Goal: Transaction & Acquisition: Purchase product/service

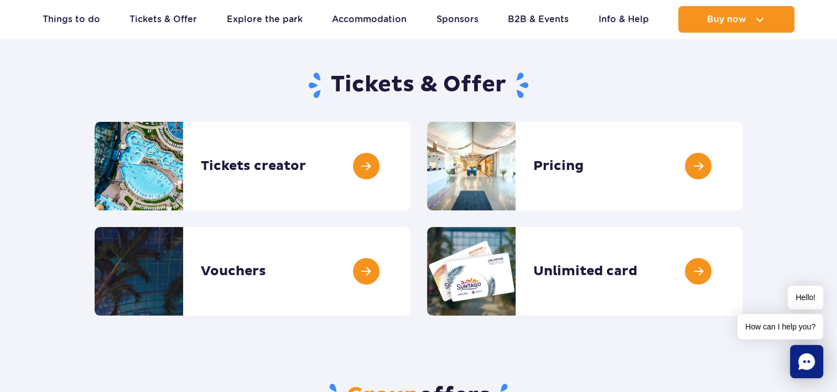
scroll to position [111, 0]
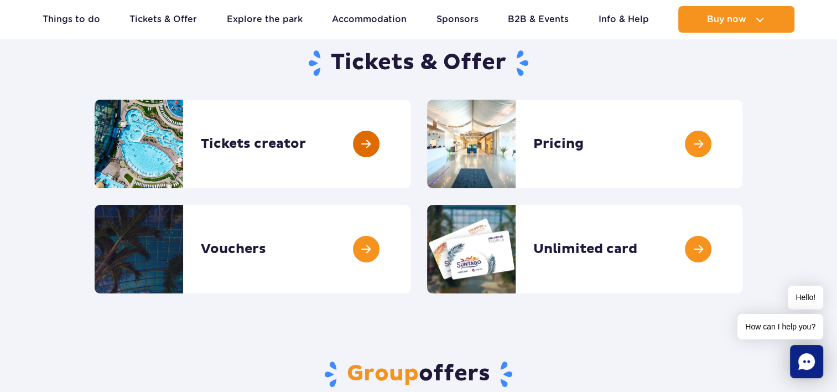
click at [411, 133] on link at bounding box center [411, 144] width 0 height 89
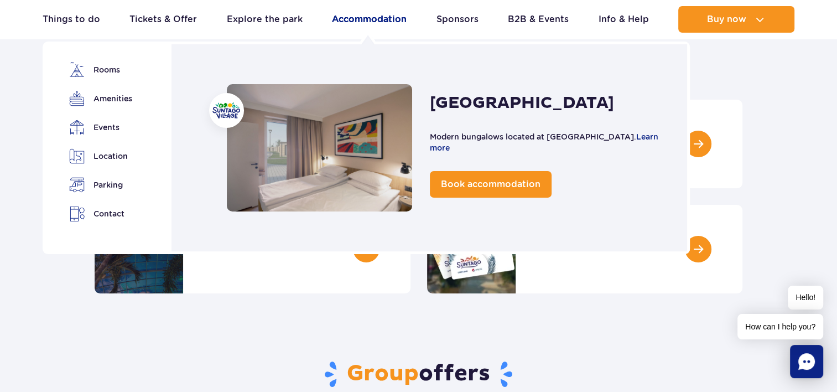
click at [381, 24] on link "Accommodation" at bounding box center [369, 19] width 75 height 27
click at [357, 24] on link "Accommodation" at bounding box center [369, 19] width 75 height 27
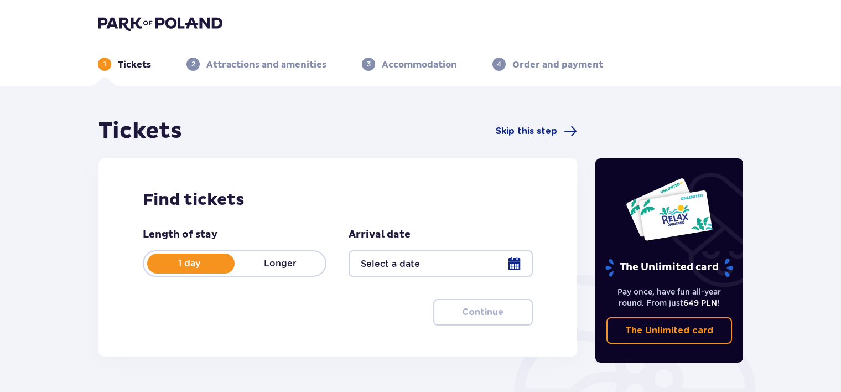
click at [513, 261] on div at bounding box center [441, 263] width 184 height 27
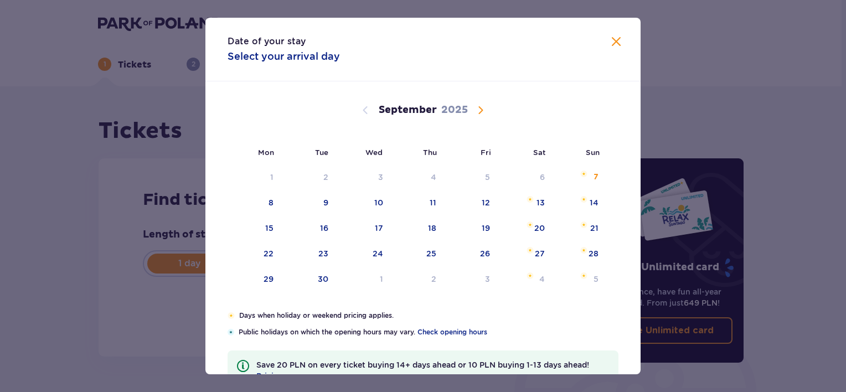
click at [480, 111] on span "Calendar" at bounding box center [480, 109] width 13 height 13
click at [479, 111] on span "Calendar" at bounding box center [480, 109] width 13 height 13
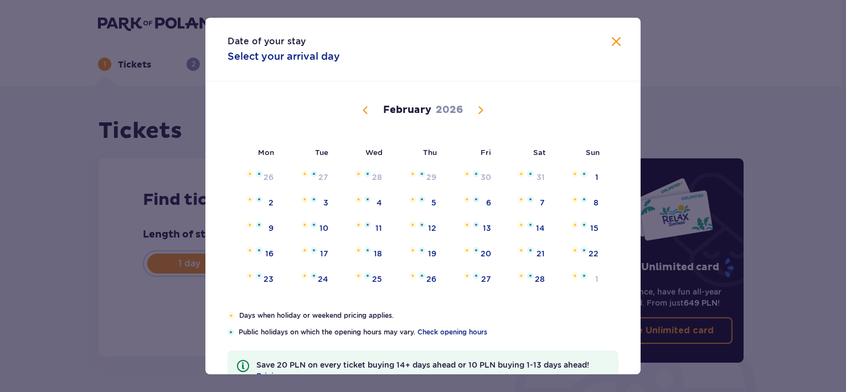
click at [364, 112] on span "Calendar" at bounding box center [365, 109] width 13 height 13
click at [474, 108] on span "Calendar" at bounding box center [480, 109] width 13 height 13
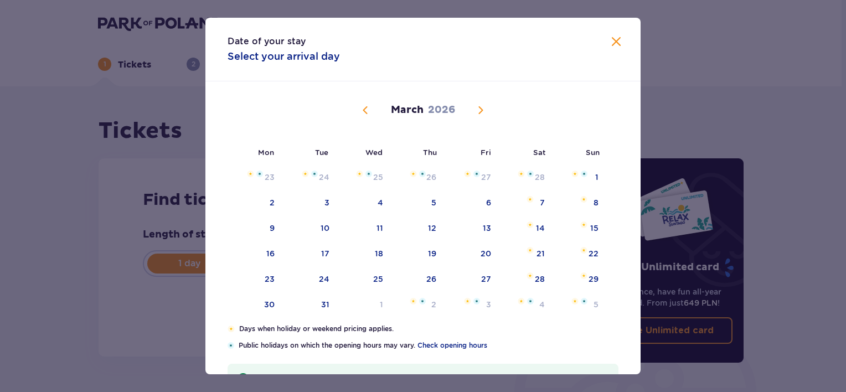
click at [364, 106] on span "Calendar" at bounding box center [365, 109] width 13 height 13
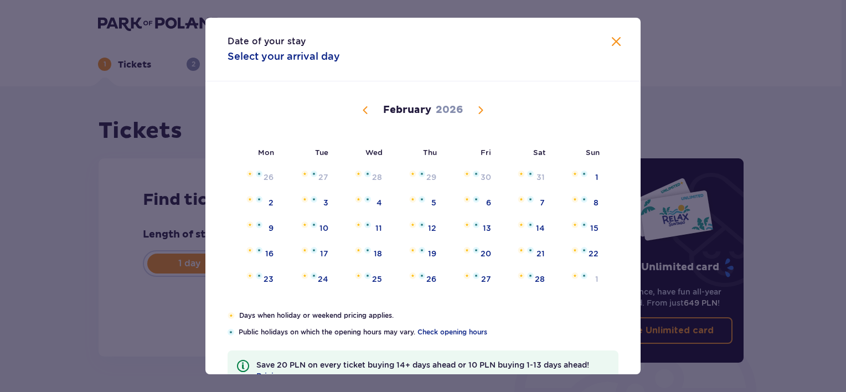
click at [364, 106] on span "Calendar" at bounding box center [365, 109] width 13 height 13
click at [375, 226] on div "14" at bounding box center [377, 227] width 9 height 11
type input "14.01.26"
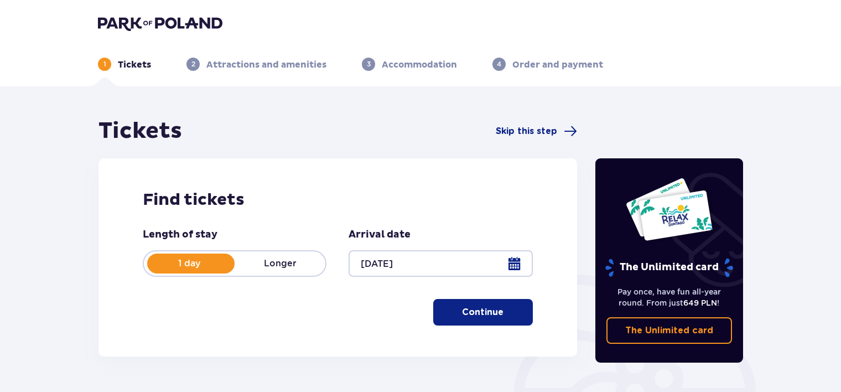
click at [481, 320] on button "Continue" at bounding box center [483, 312] width 100 height 27
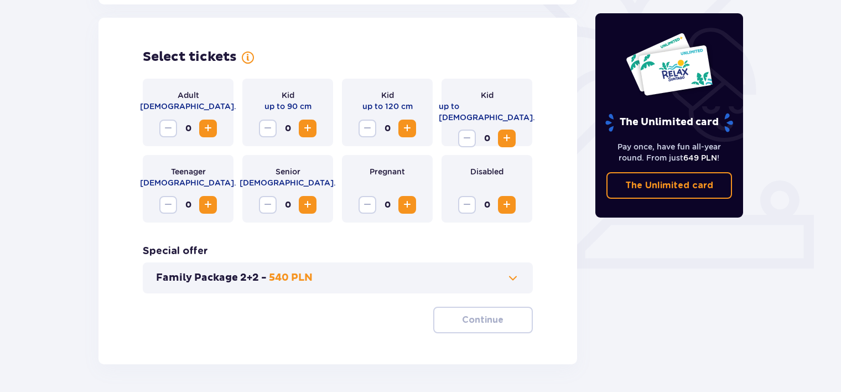
scroll to position [308, 0]
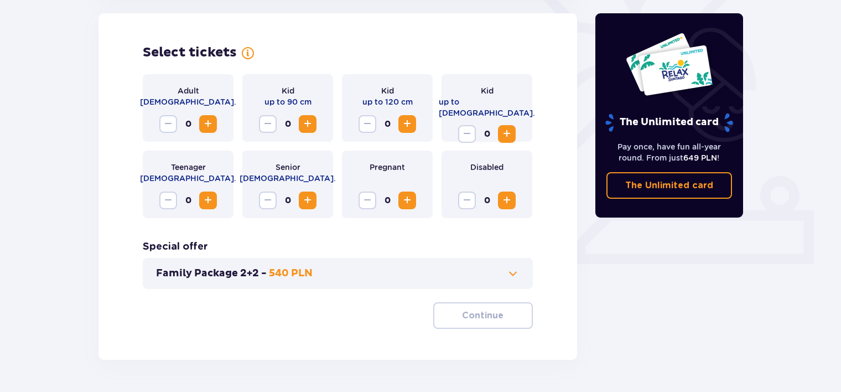
click at [208, 131] on button "Increase" at bounding box center [208, 124] width 18 height 18
click at [509, 130] on span "Increase" at bounding box center [506, 133] width 13 height 13
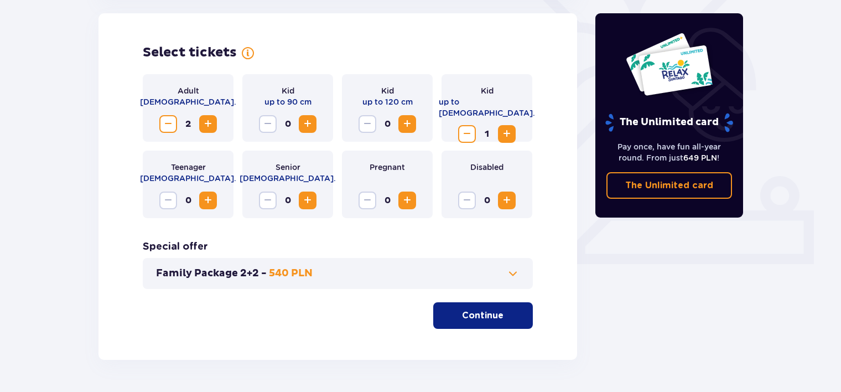
click at [507, 322] on span "button" at bounding box center [505, 315] width 13 height 13
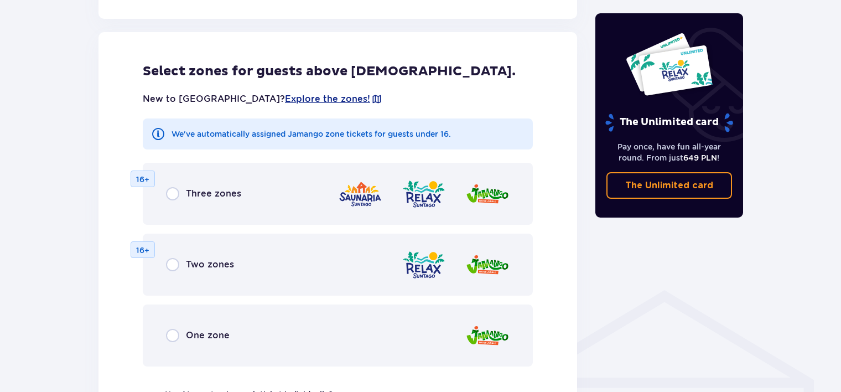
scroll to position [614, 0]
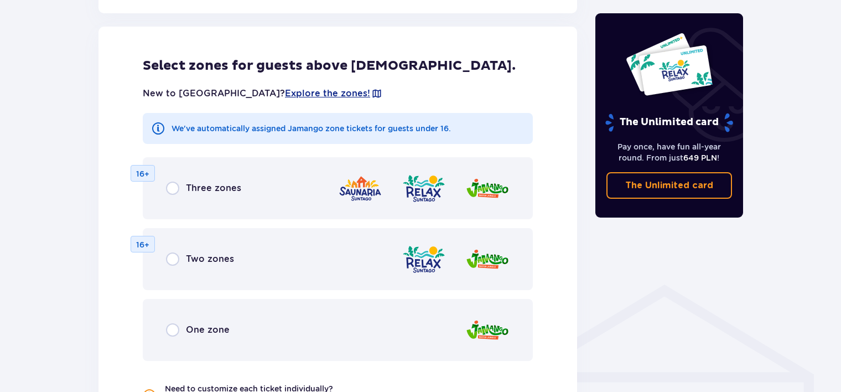
click at [187, 193] on p "Three zones" at bounding box center [213, 188] width 55 height 12
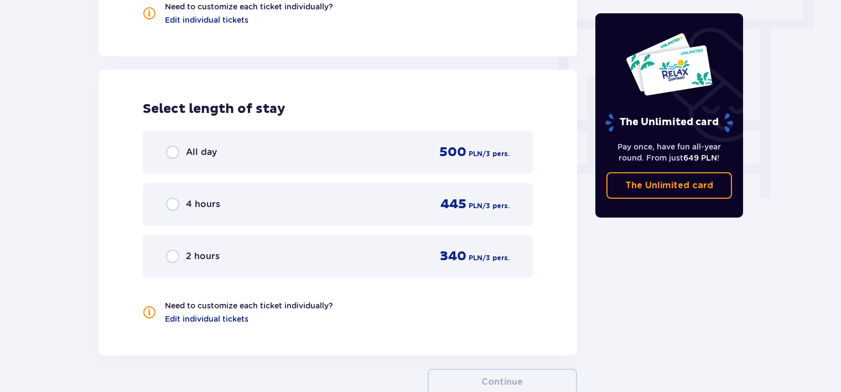
scroll to position [1039, 0]
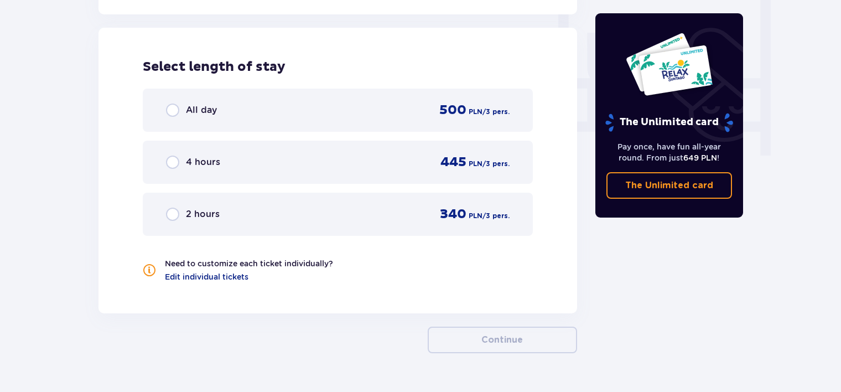
click at [187, 193] on div "All day 500 PLN / 3 pers. 4 hours 445 PLN / 3 pers. 2 hours 340 PLN / 3 pers." at bounding box center [338, 162] width 390 height 147
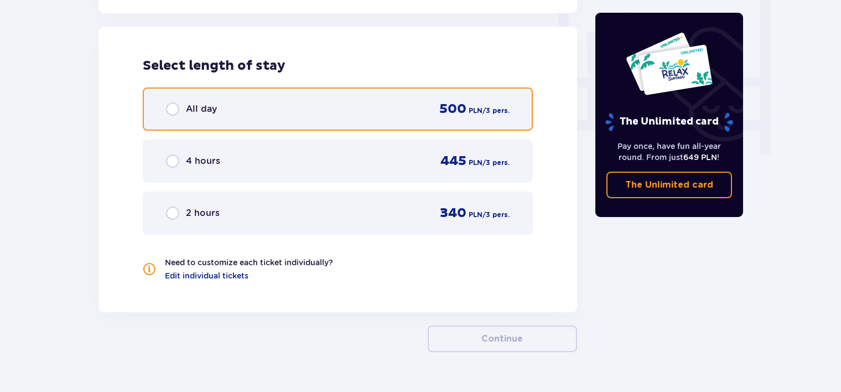
click at [170, 107] on input "radio" at bounding box center [172, 108] width 13 height 13
radio input "true"
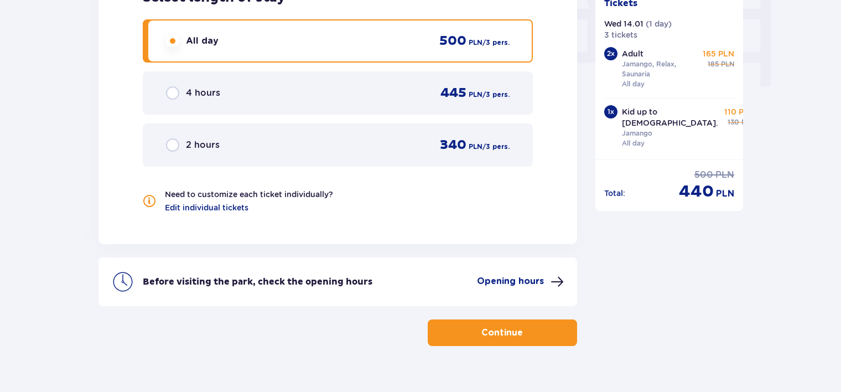
scroll to position [1127, 0]
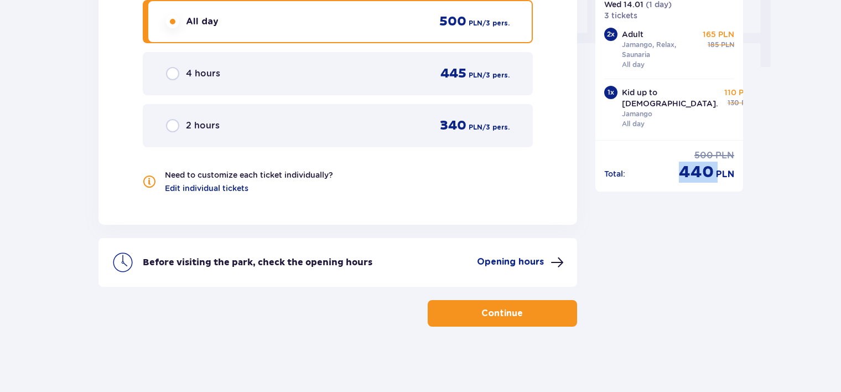
drag, startPoint x: 680, startPoint y: 168, endPoint x: 715, endPoint y: 169, distance: 35.4
click at [715, 169] on div "440 PLN" at bounding box center [706, 172] width 55 height 21
drag, startPoint x: 715, startPoint y: 169, endPoint x: 766, endPoint y: 226, distance: 76.4
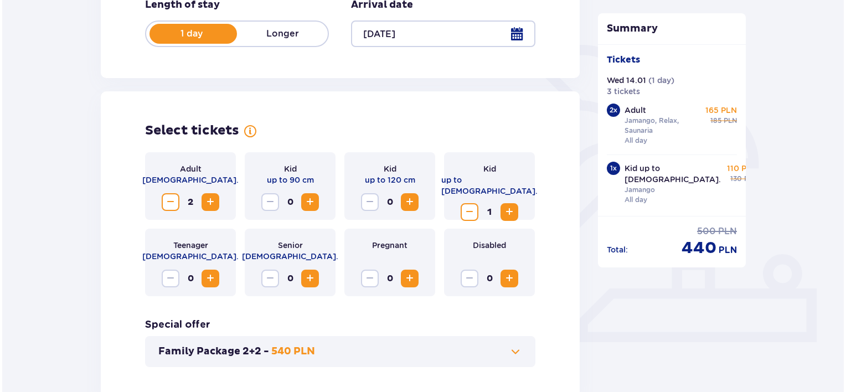
scroll to position [190, 0]
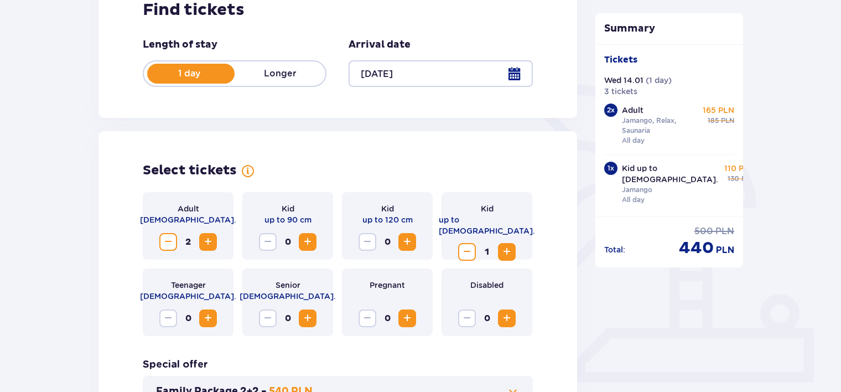
click at [514, 79] on div at bounding box center [441, 73] width 184 height 27
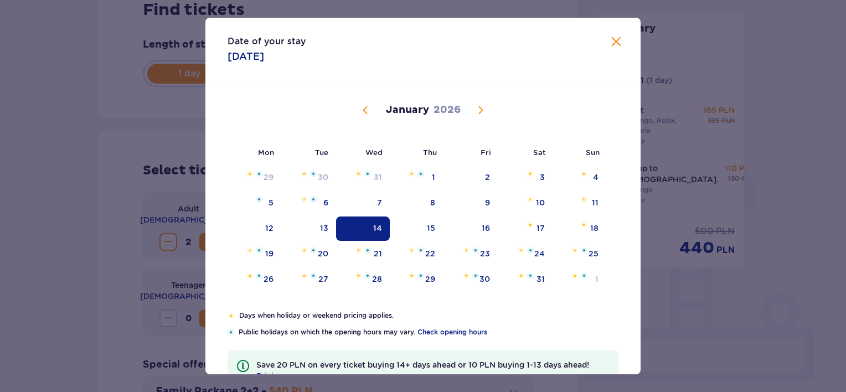
click at [483, 108] on span "Calendar" at bounding box center [480, 109] width 13 height 13
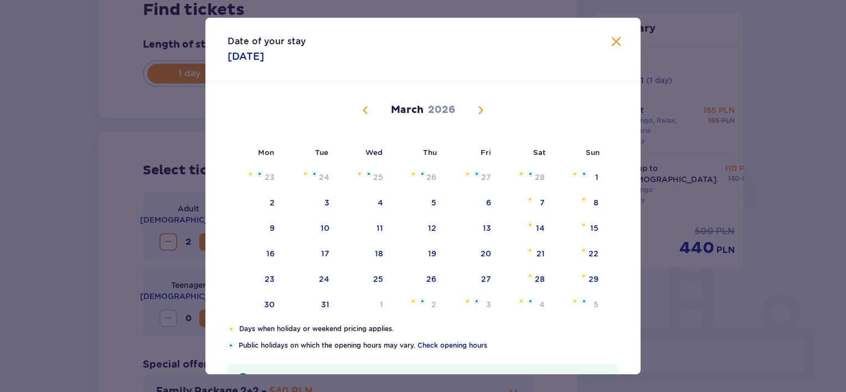
click at [483, 108] on span "Calendar" at bounding box center [480, 109] width 13 height 13
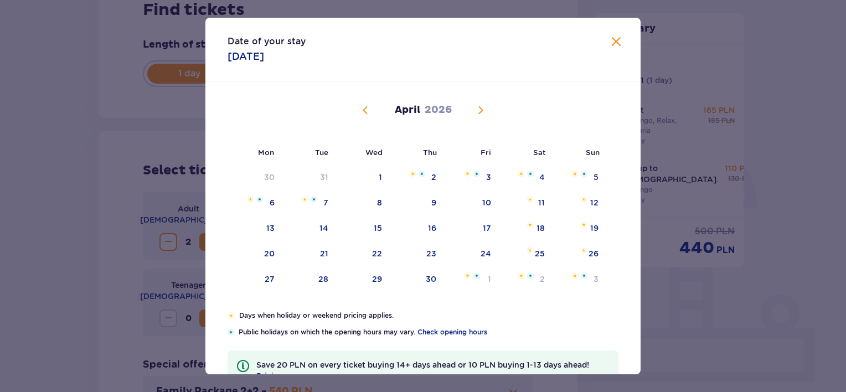
click at [365, 114] on span "Calendar" at bounding box center [365, 109] width 13 height 13
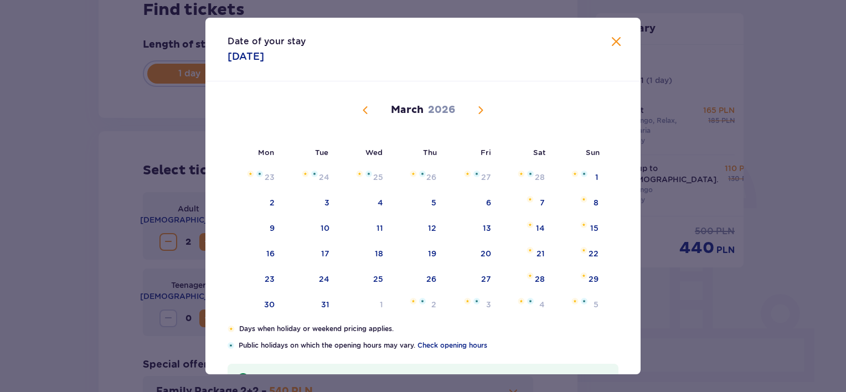
click at [365, 114] on span "Calendar" at bounding box center [365, 109] width 13 height 13
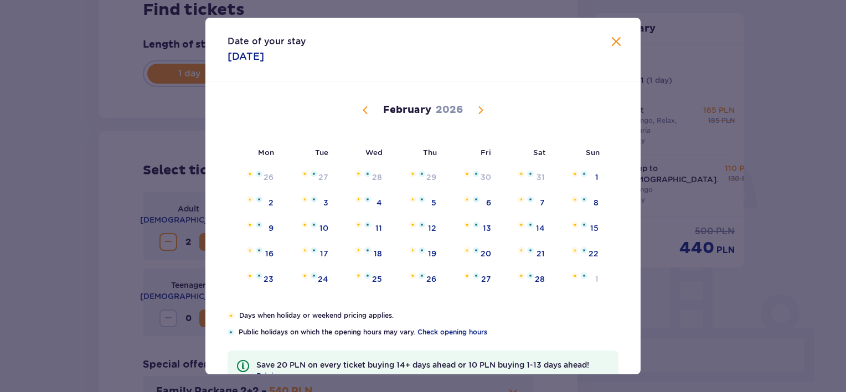
click at [365, 114] on span "Calendar" at bounding box center [365, 109] width 13 height 13
drag, startPoint x: 640, startPoint y: 361, endPoint x: 635, endPoint y: 358, distance: 5.7
click at [635, 358] on div "Date of your stay 14.01.2026 Mon Tue Wed Thu Fri Sat Sun December 2025 1 2 3 4 …" at bounding box center [423, 196] width 846 height 392
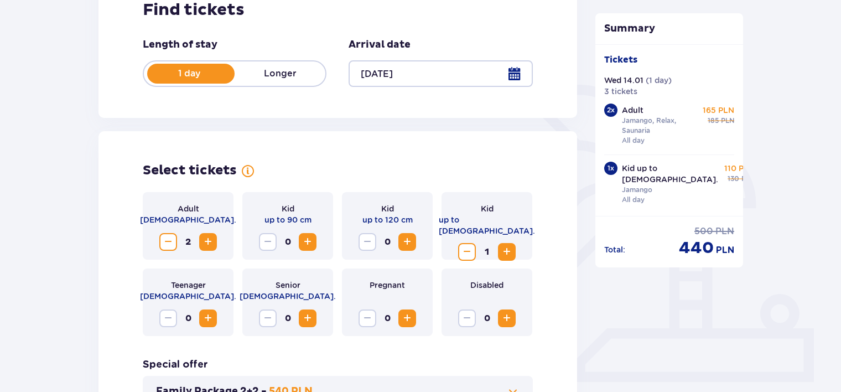
click at [512, 79] on div at bounding box center [441, 73] width 184 height 27
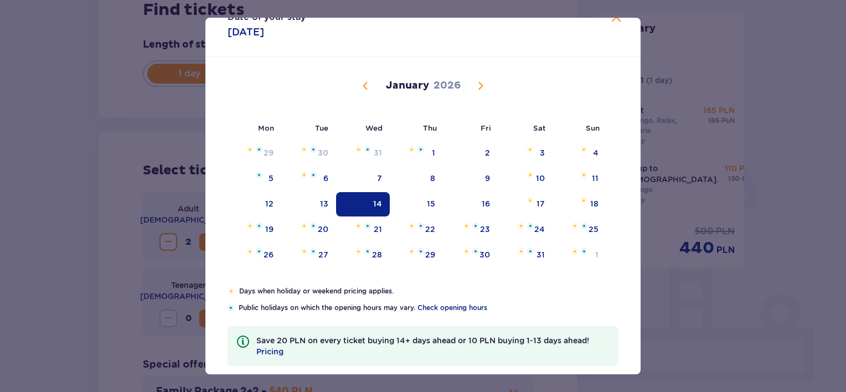
scroll to position [38, 0]
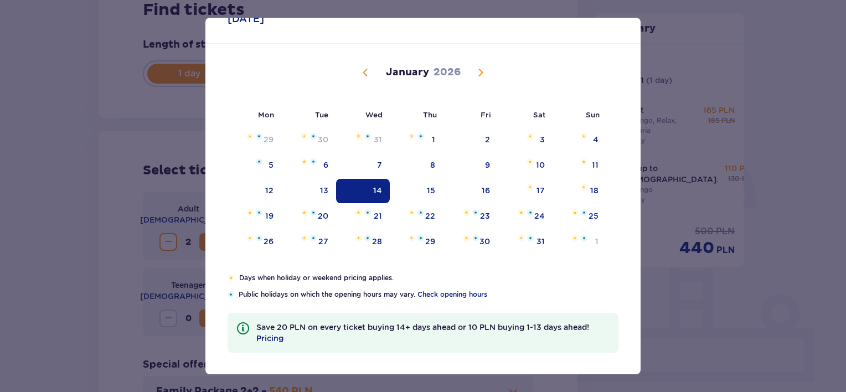
click at [480, 70] on span "Calendar" at bounding box center [480, 72] width 13 height 13
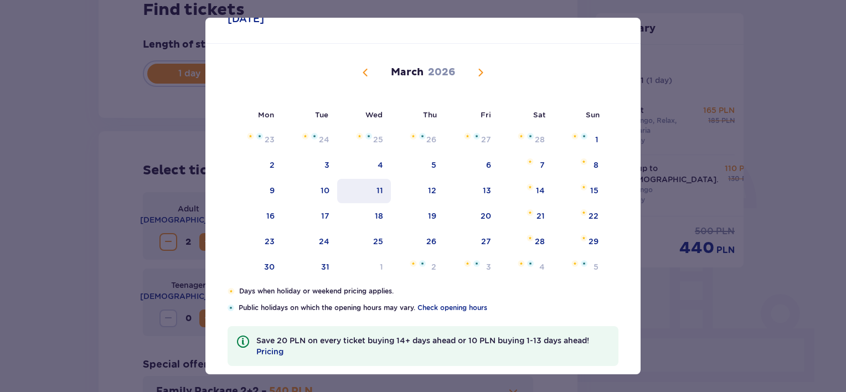
click at [376, 191] on div "11" at bounding box center [379, 190] width 7 height 11
type input "11.03.26"
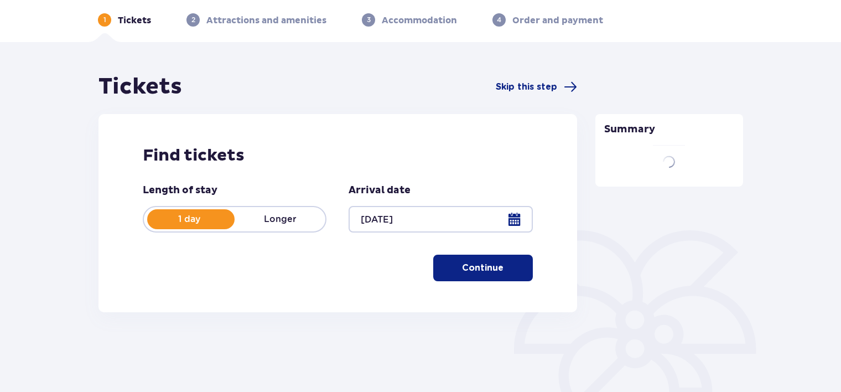
scroll to position [172, 0]
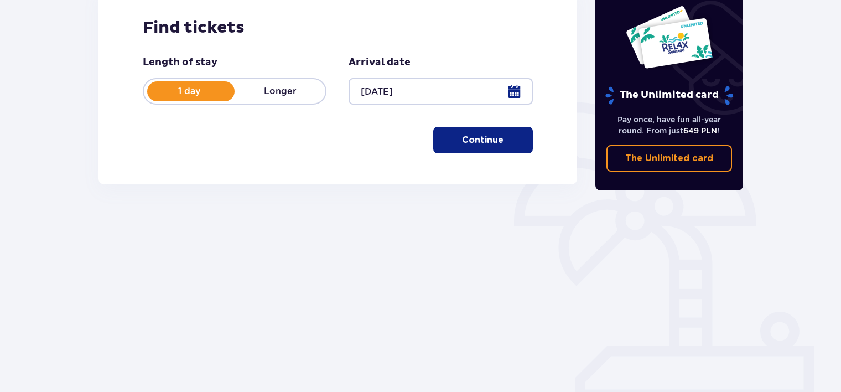
click at [510, 133] on button "Continue" at bounding box center [483, 140] width 100 height 27
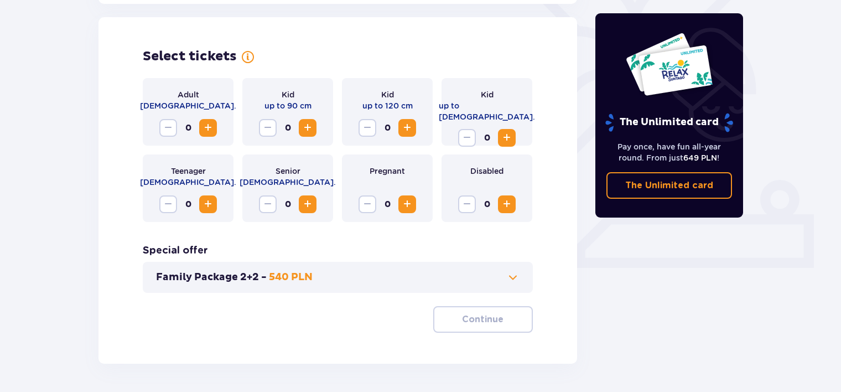
scroll to position [308, 0]
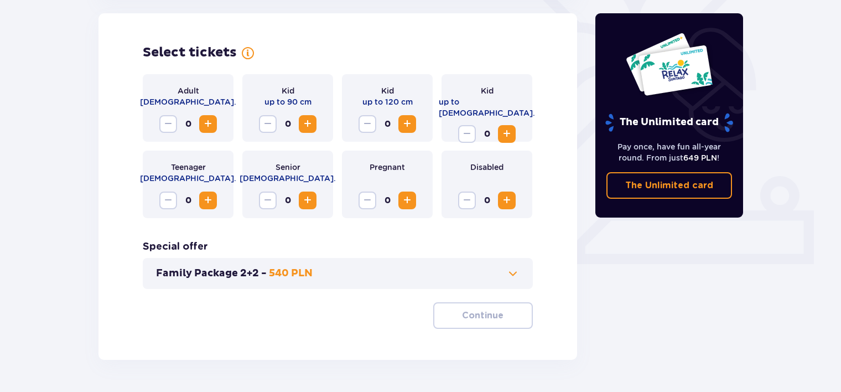
click at [210, 120] on span "Increase" at bounding box center [207, 123] width 13 height 13
click at [515, 125] on button "Increase" at bounding box center [507, 134] width 18 height 18
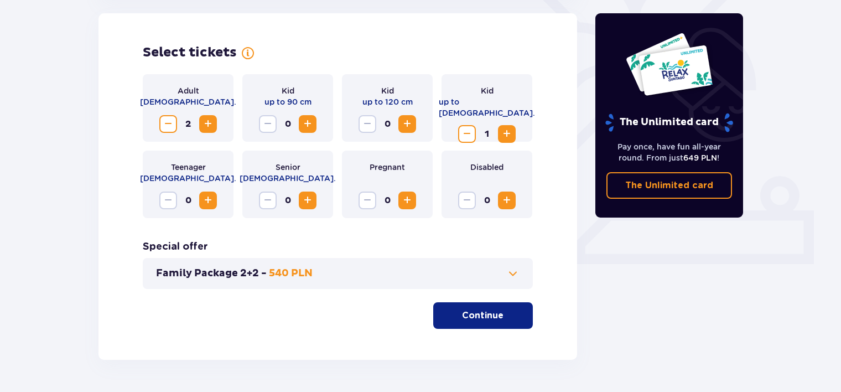
click at [484, 318] on p "Continue" at bounding box center [483, 315] width 42 height 12
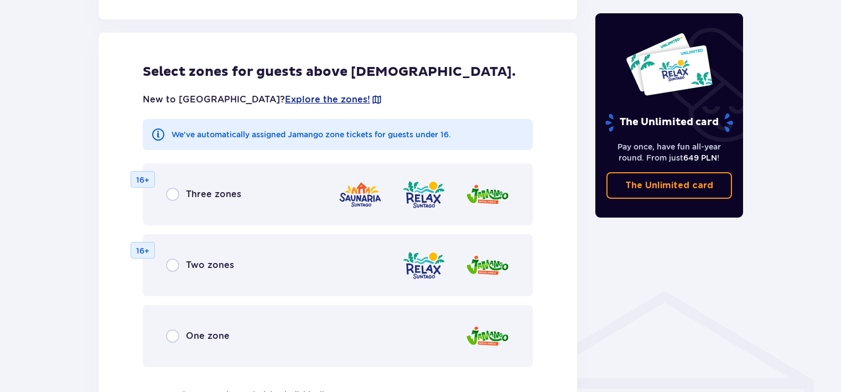
scroll to position [614, 0]
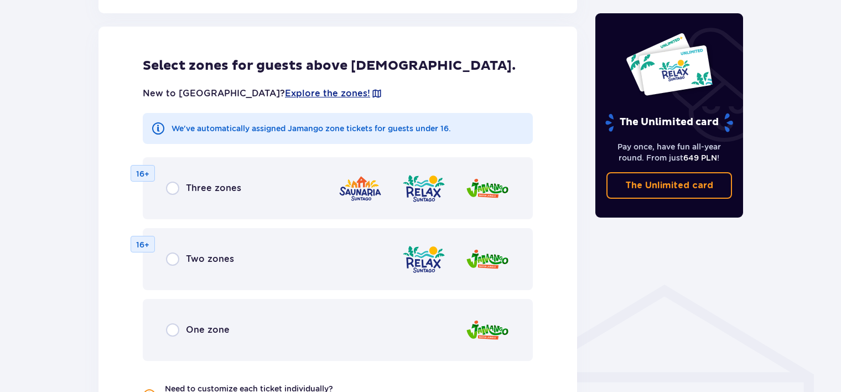
click at [190, 186] on p "Three zones" at bounding box center [213, 188] width 55 height 12
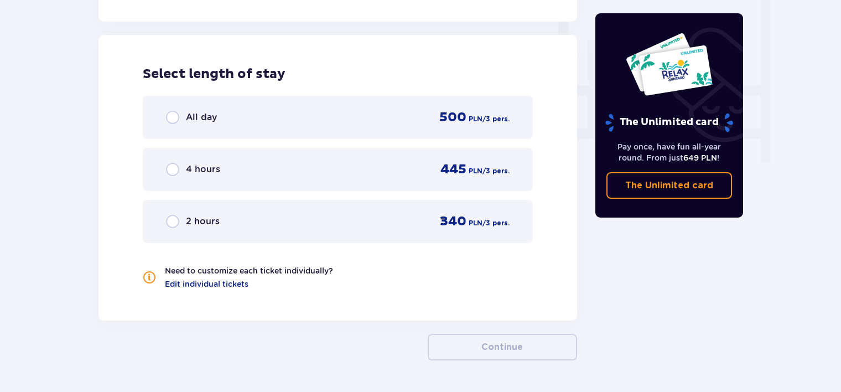
scroll to position [1039, 0]
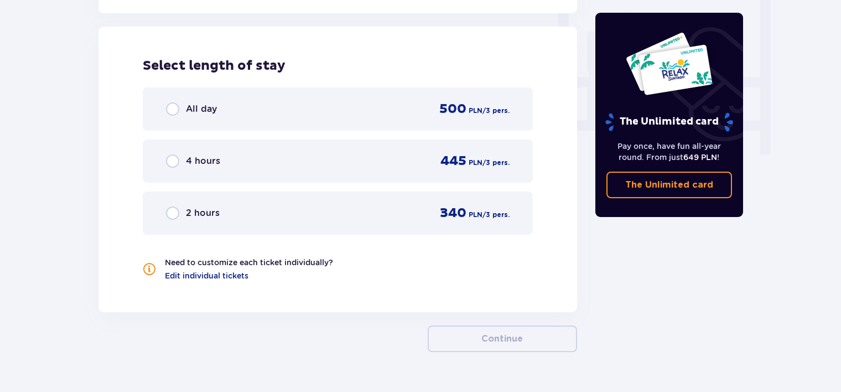
click at [209, 108] on p "All day" at bounding box center [201, 109] width 31 height 12
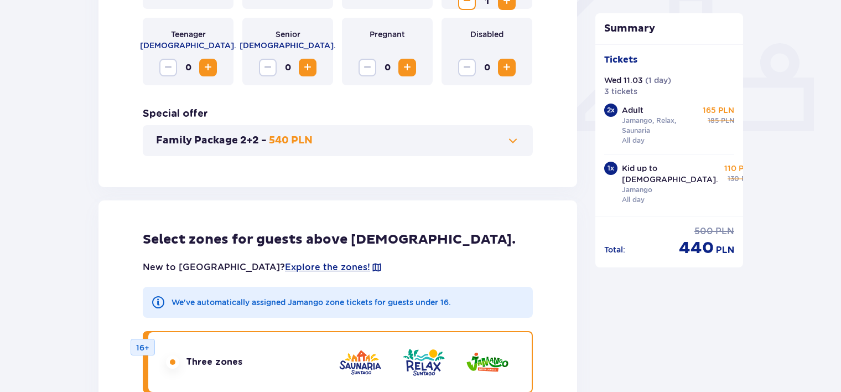
scroll to position [98, 0]
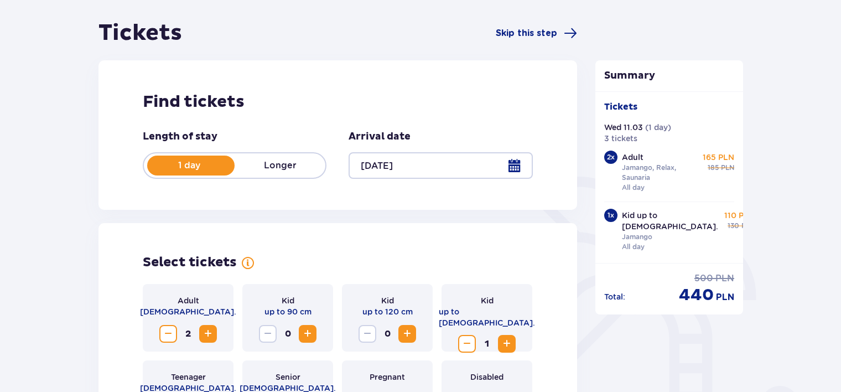
click at [510, 173] on div at bounding box center [441, 165] width 184 height 27
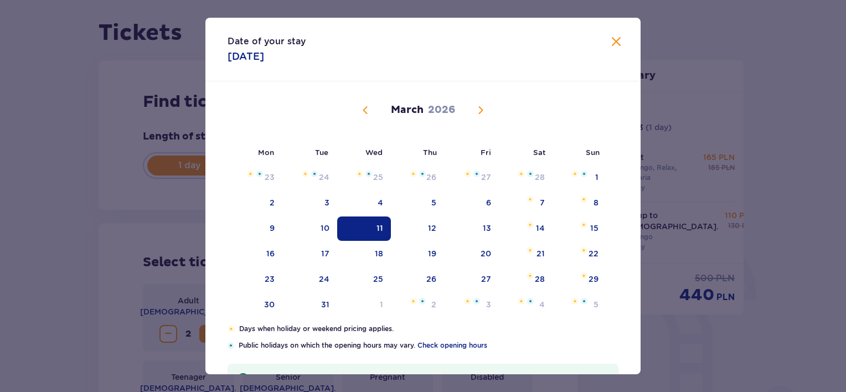
click at [610, 42] on span at bounding box center [615, 41] width 13 height 13
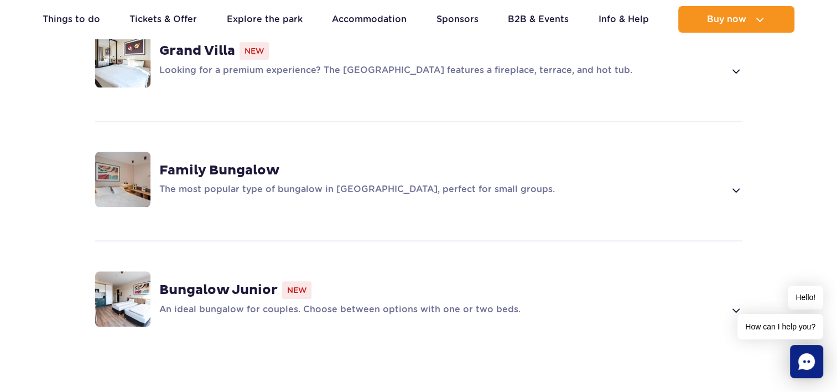
scroll to position [750, 0]
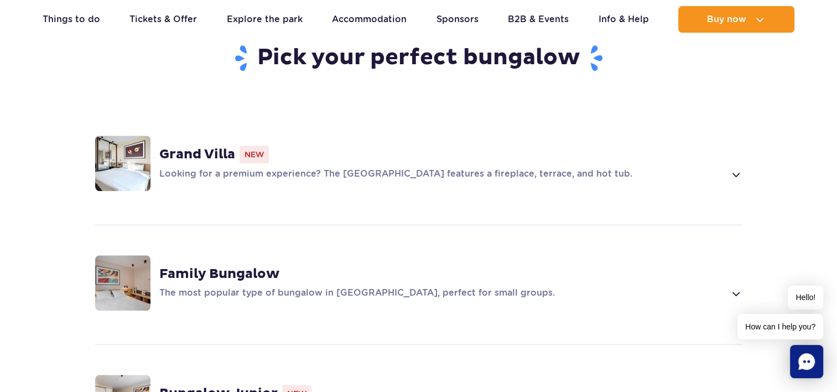
click at [248, 266] on strong "Family Bungalow" at bounding box center [219, 274] width 120 height 17
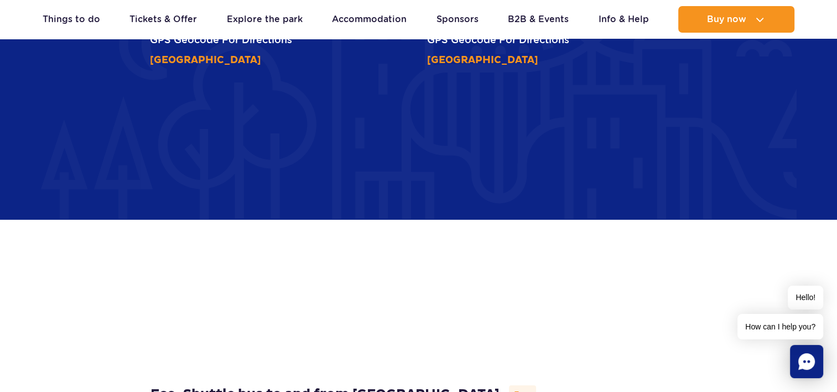
scroll to position [3644, 0]
